Goal: Information Seeking & Learning: Find specific fact

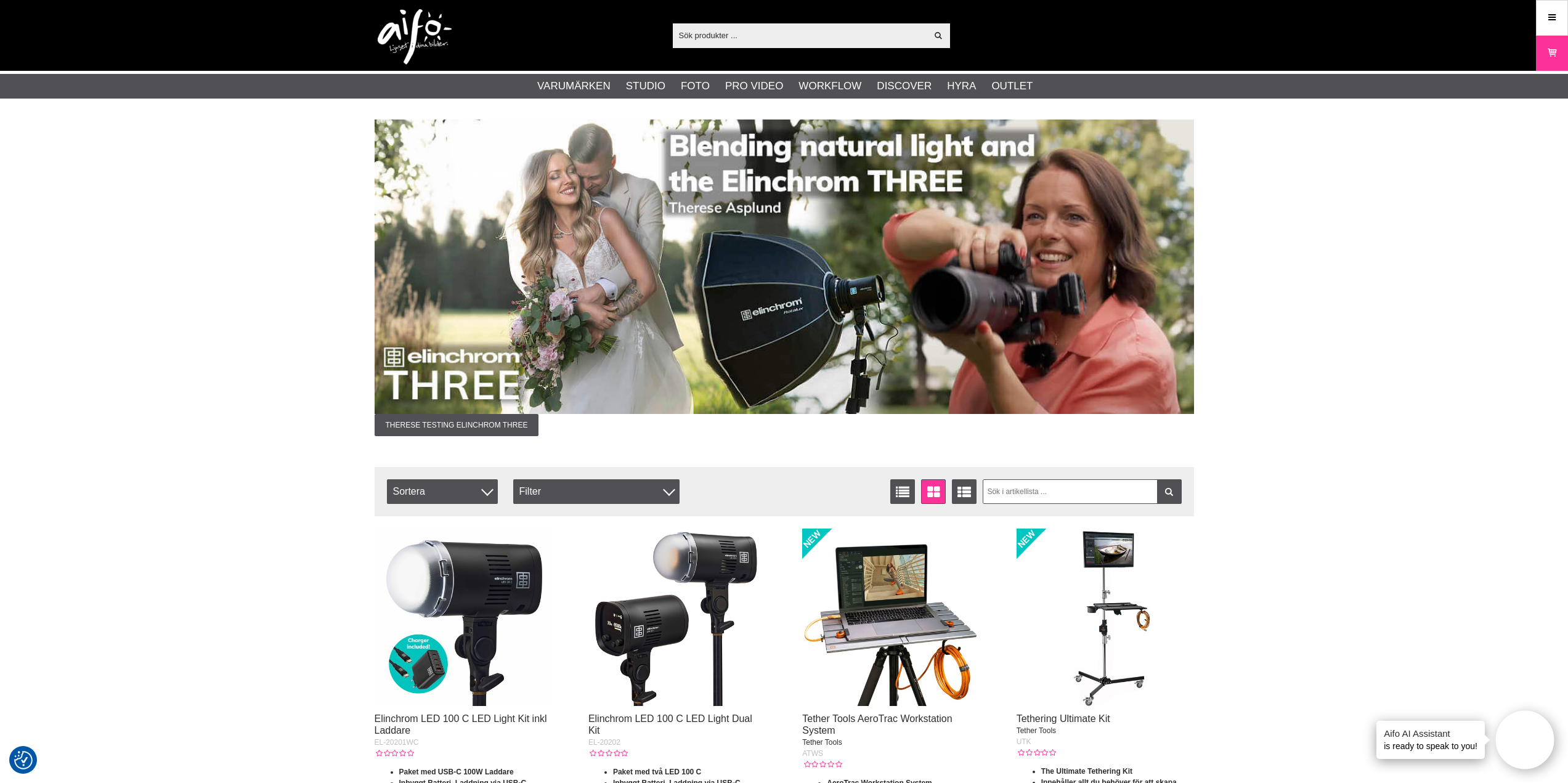
click at [734, 39] on input "text" at bounding box center [799, 35] width 254 height 18
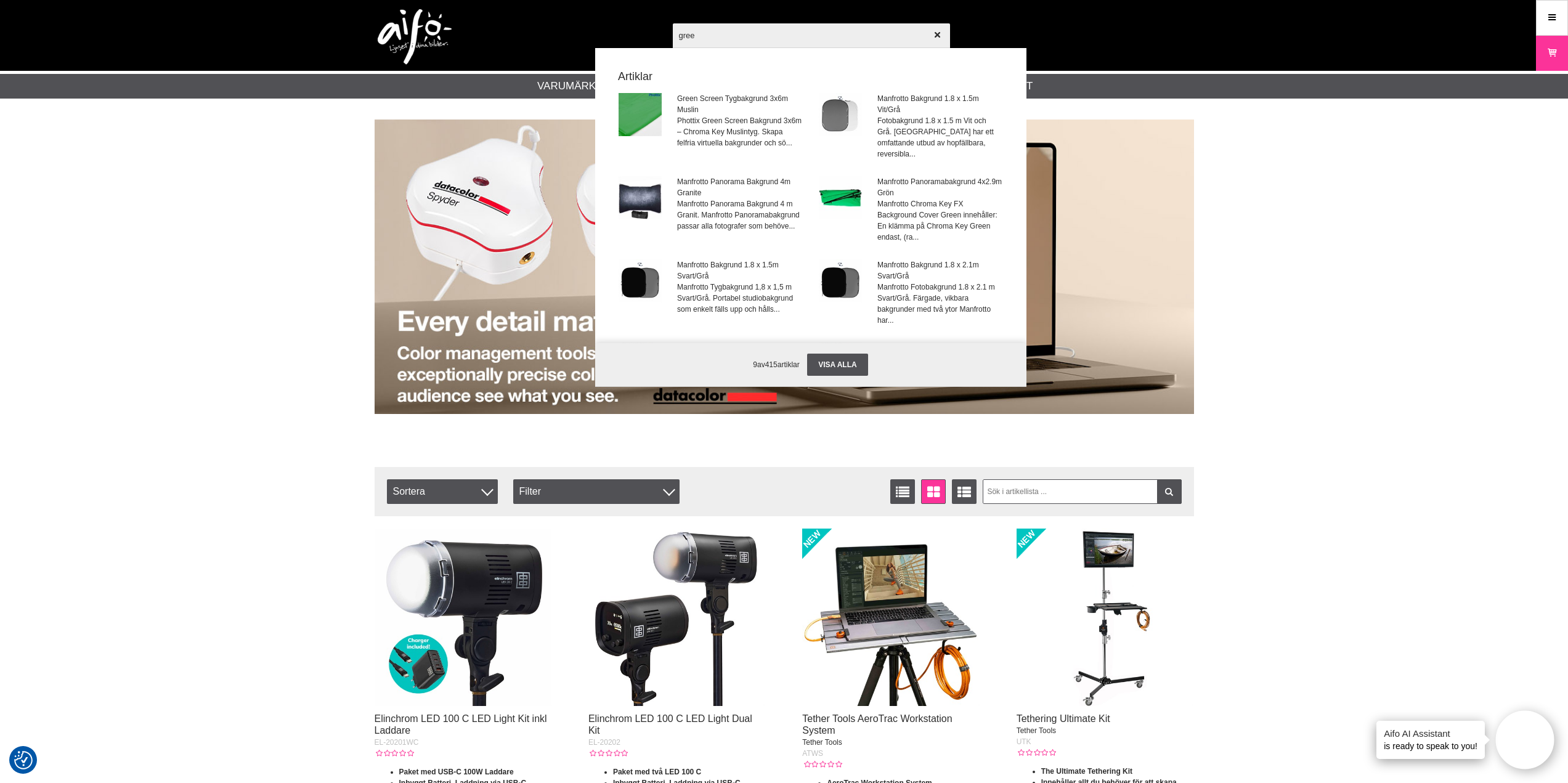
type input "green"
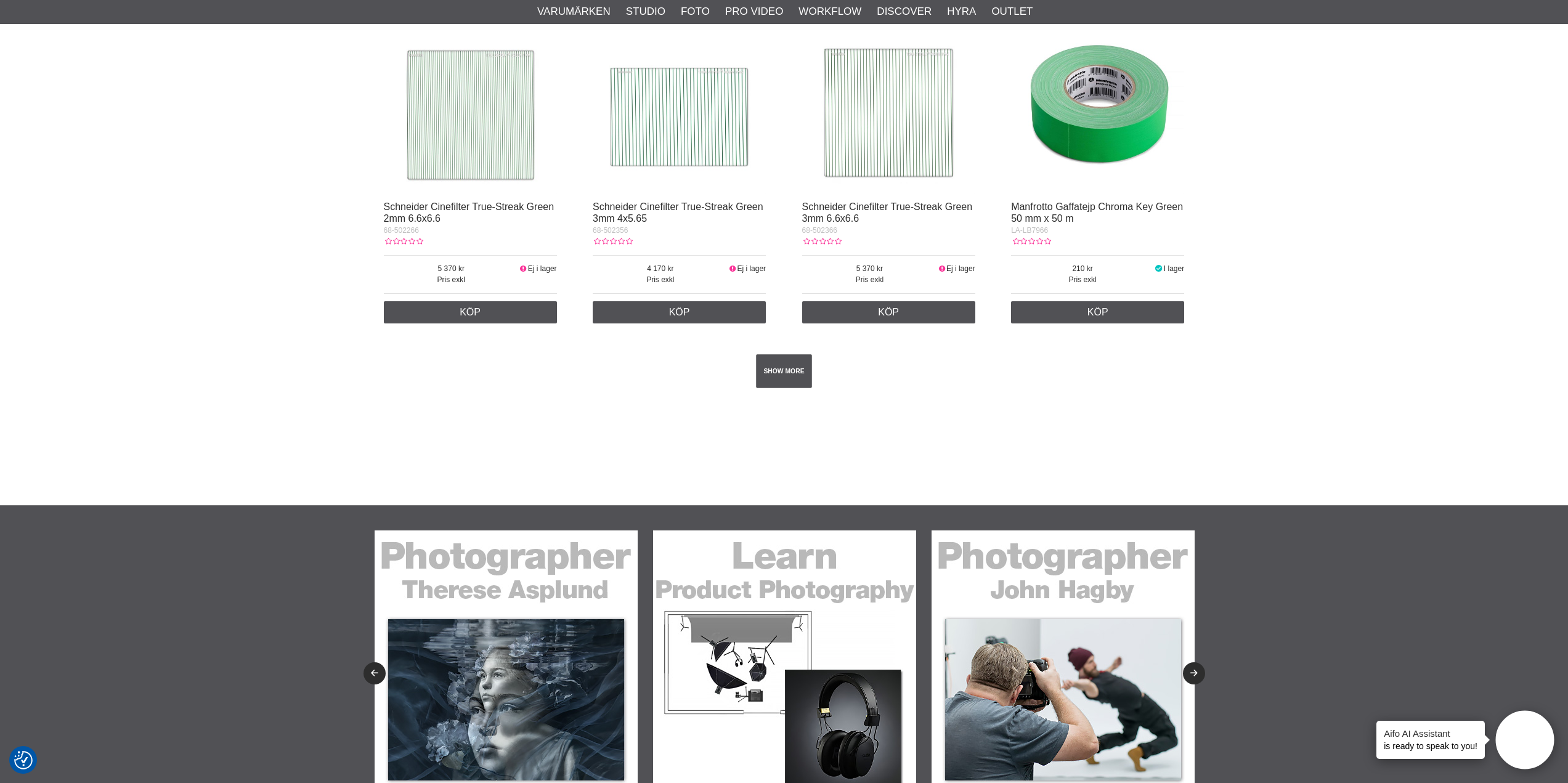
scroll to position [2156, 0]
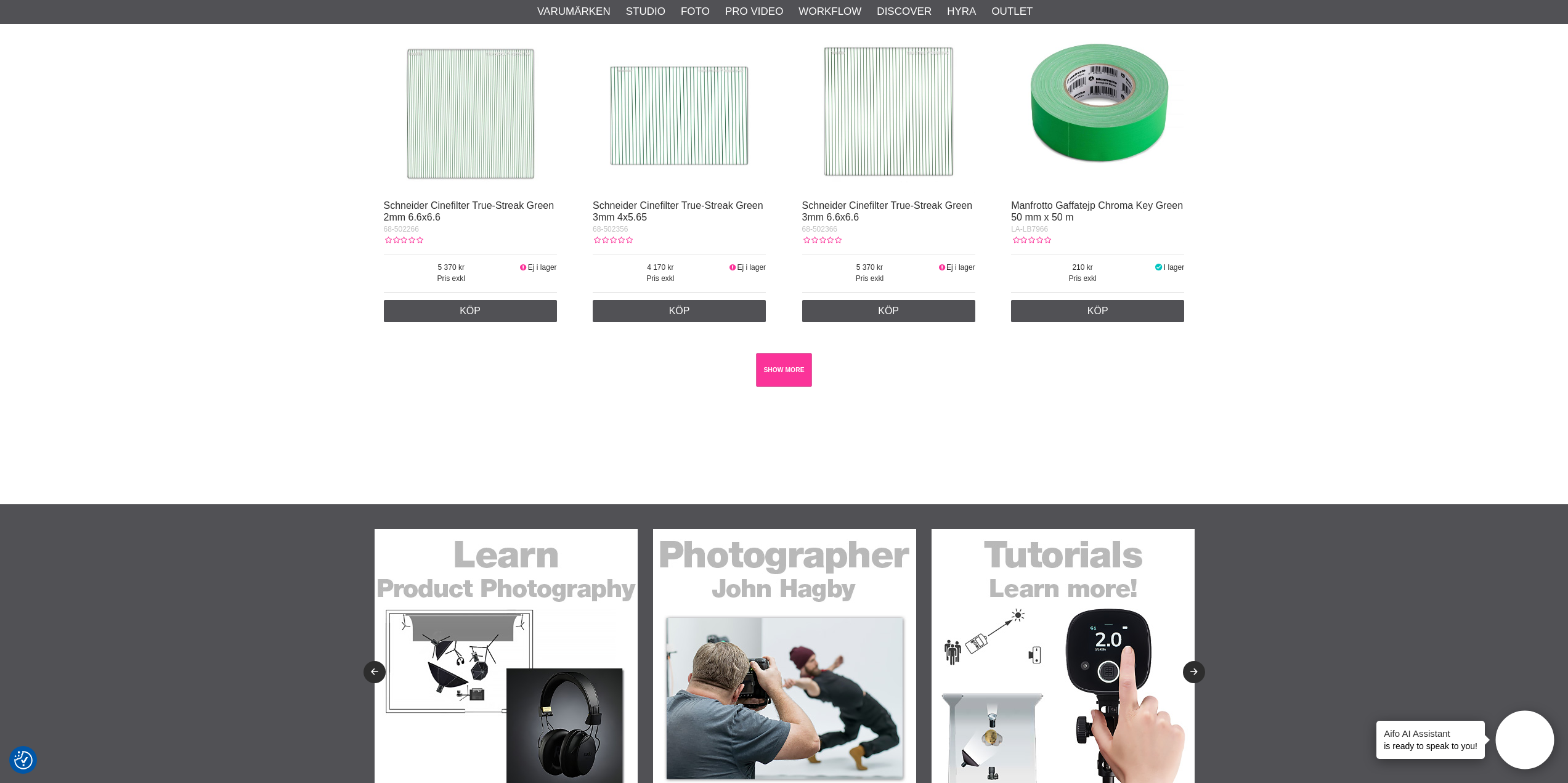
click at [780, 373] on link "SHOW MORE" at bounding box center [784, 370] width 56 height 34
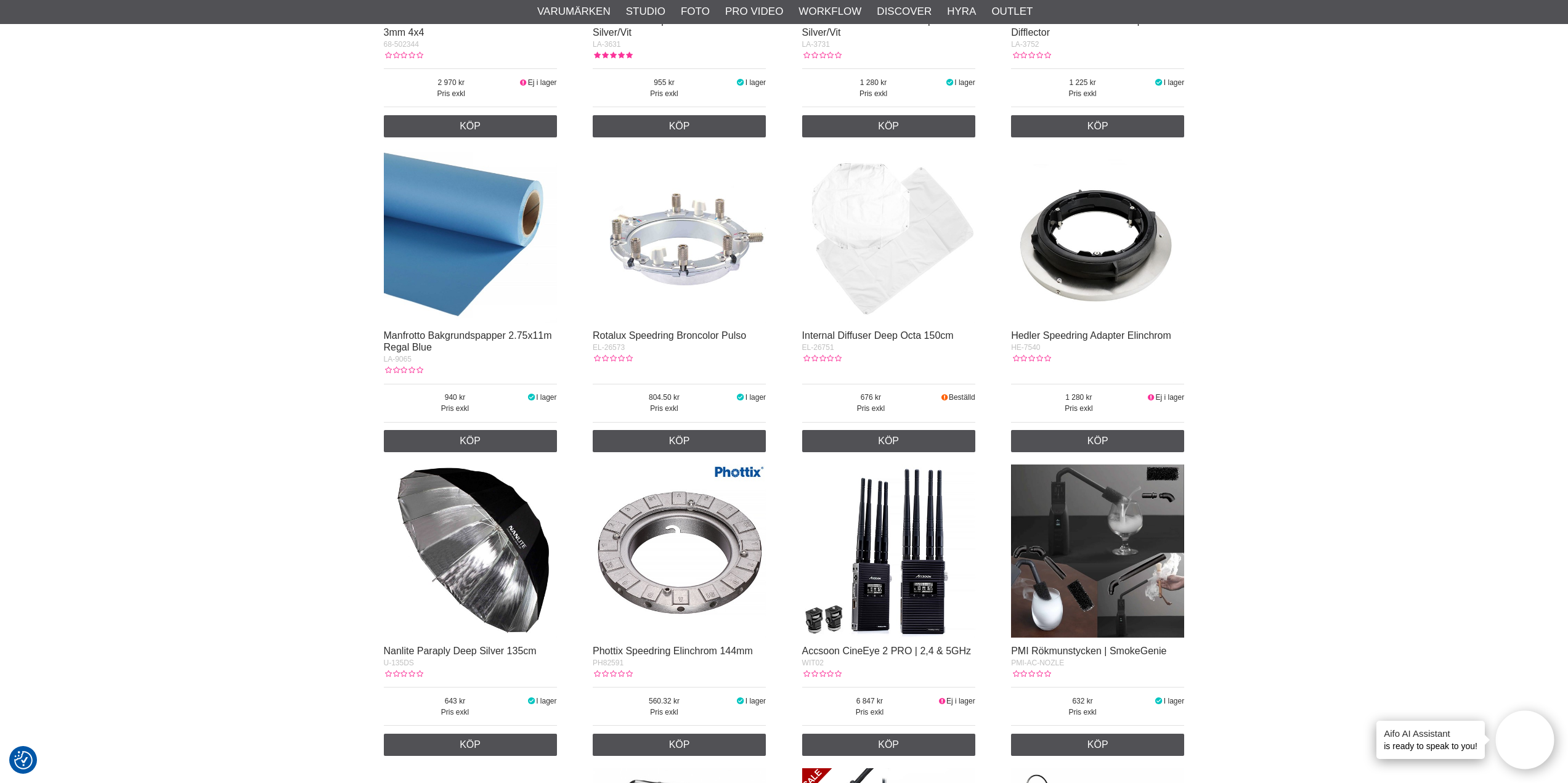
scroll to position [16509, 0]
